Goal: Navigation & Orientation: Understand site structure

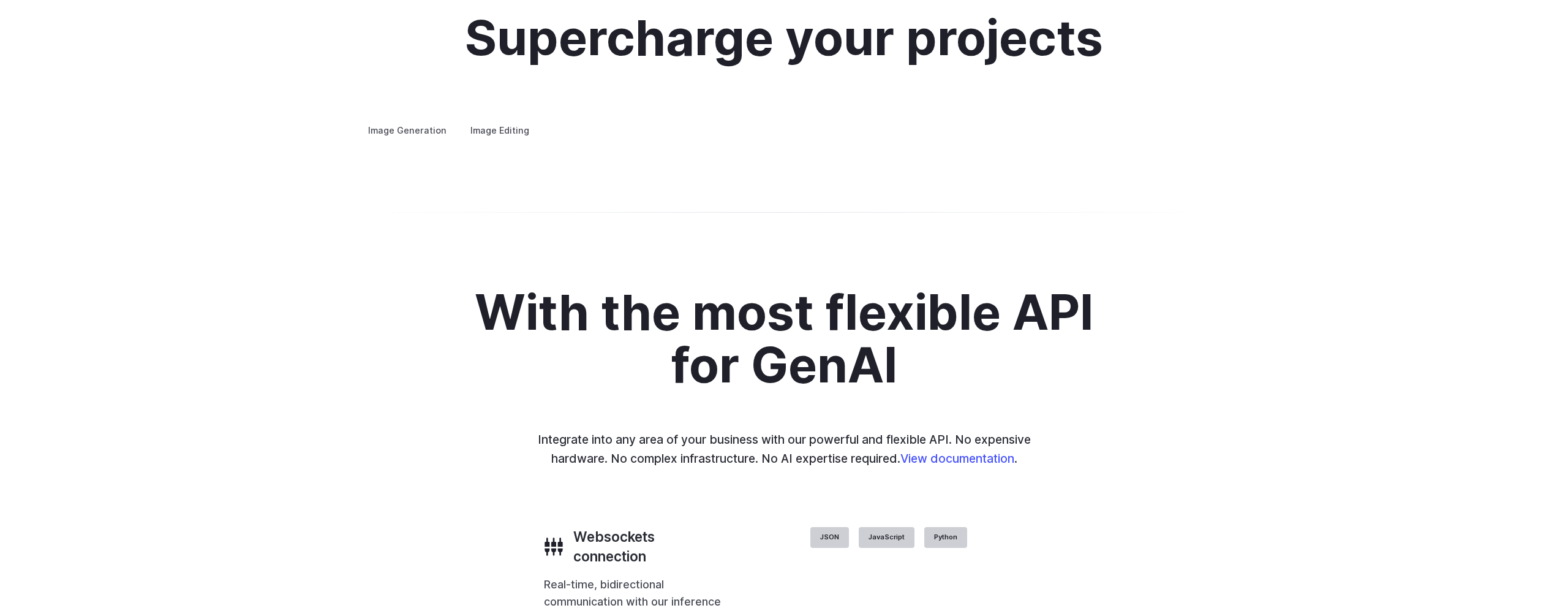
scroll to position [2237, 0]
